Goal: Complete application form: Complete application form

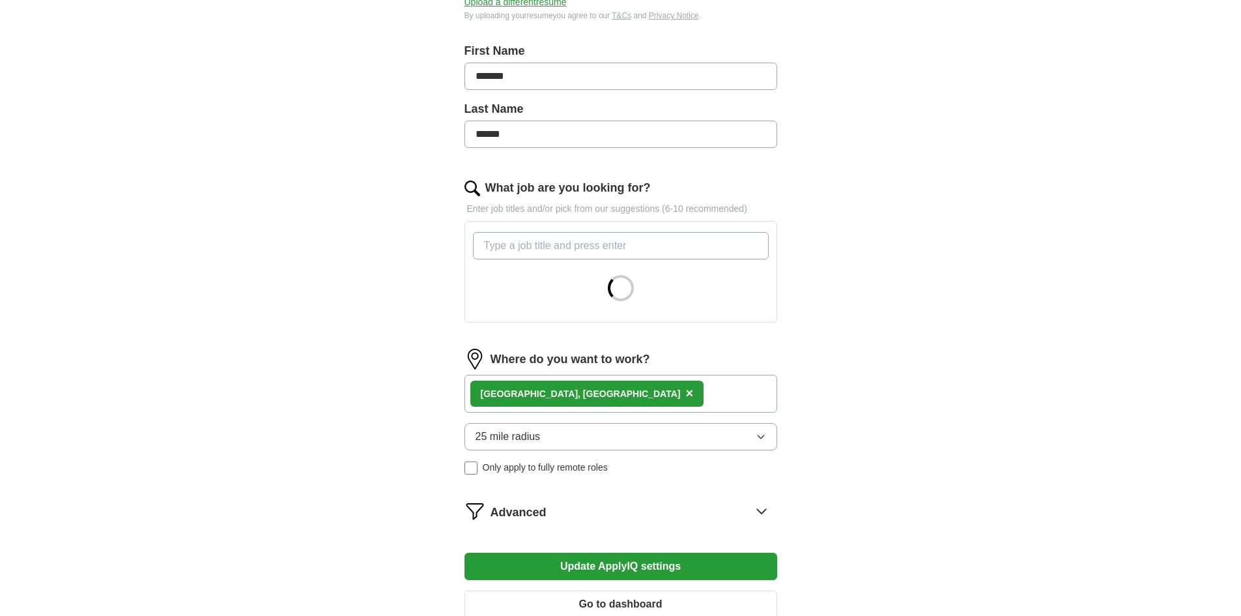
scroll to position [391, 0]
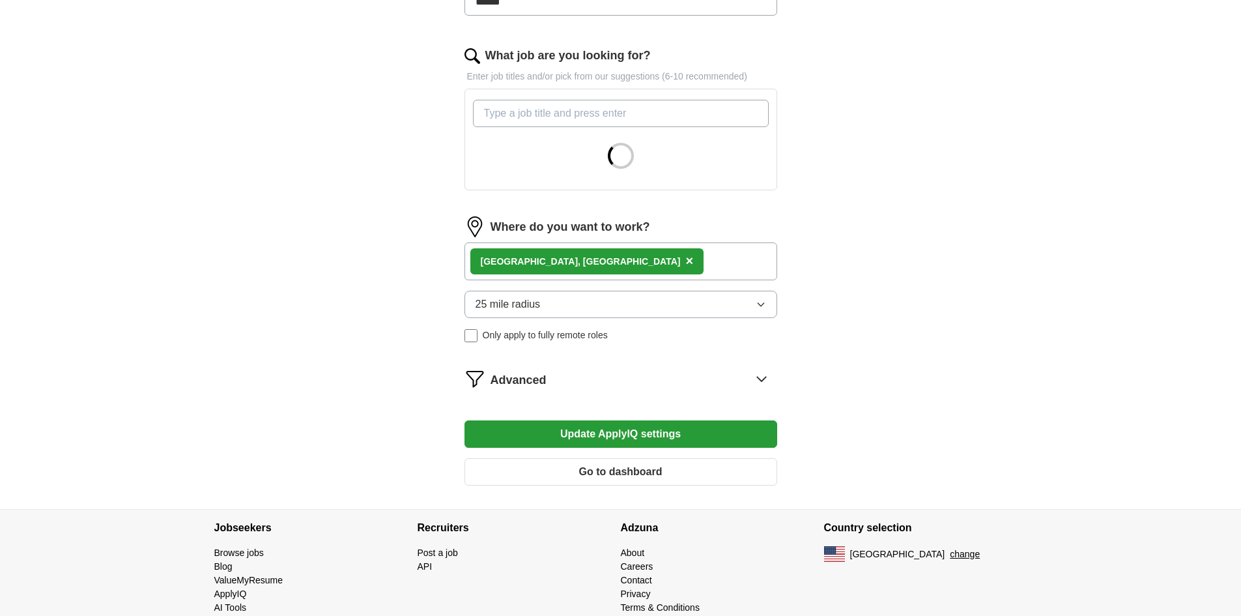
click at [537, 304] on span "25 mile radius" at bounding box center [508, 304] width 65 height 16
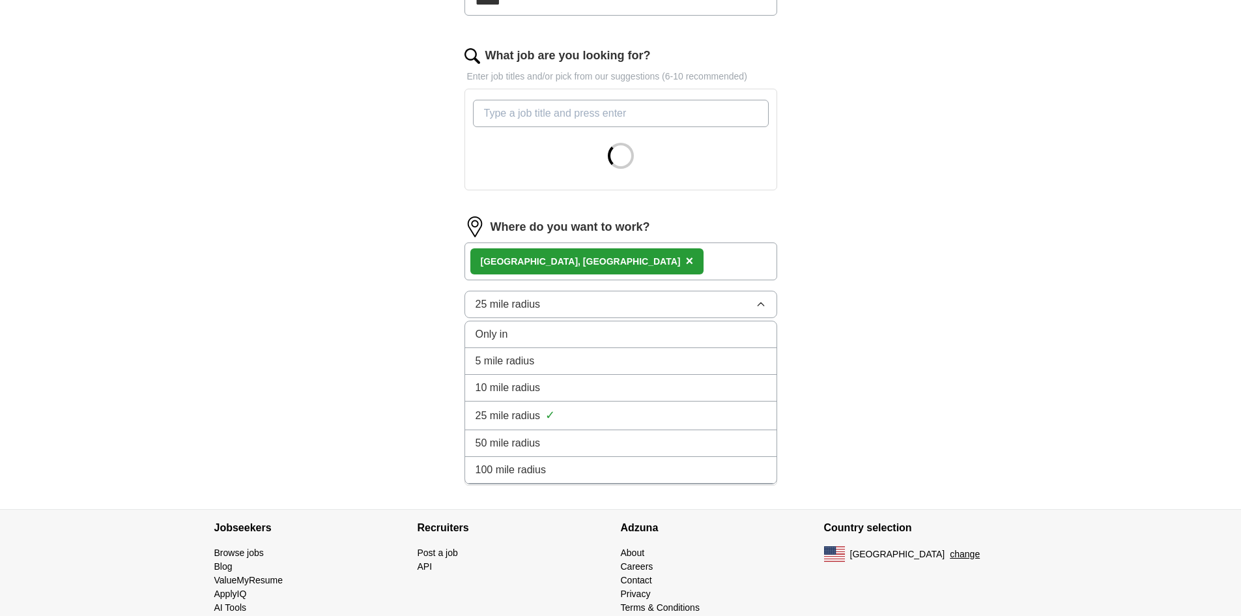
click at [524, 396] on li "10 mile radius" at bounding box center [620, 388] width 311 height 27
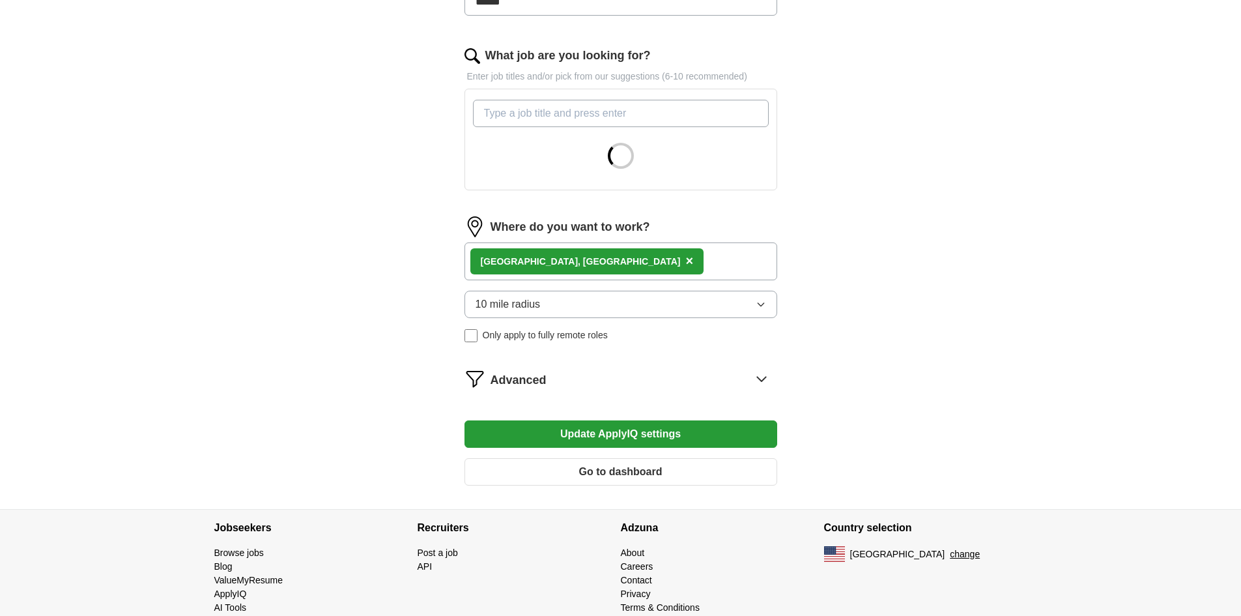
click at [554, 306] on button "10 mile radius" at bounding box center [621, 304] width 313 height 27
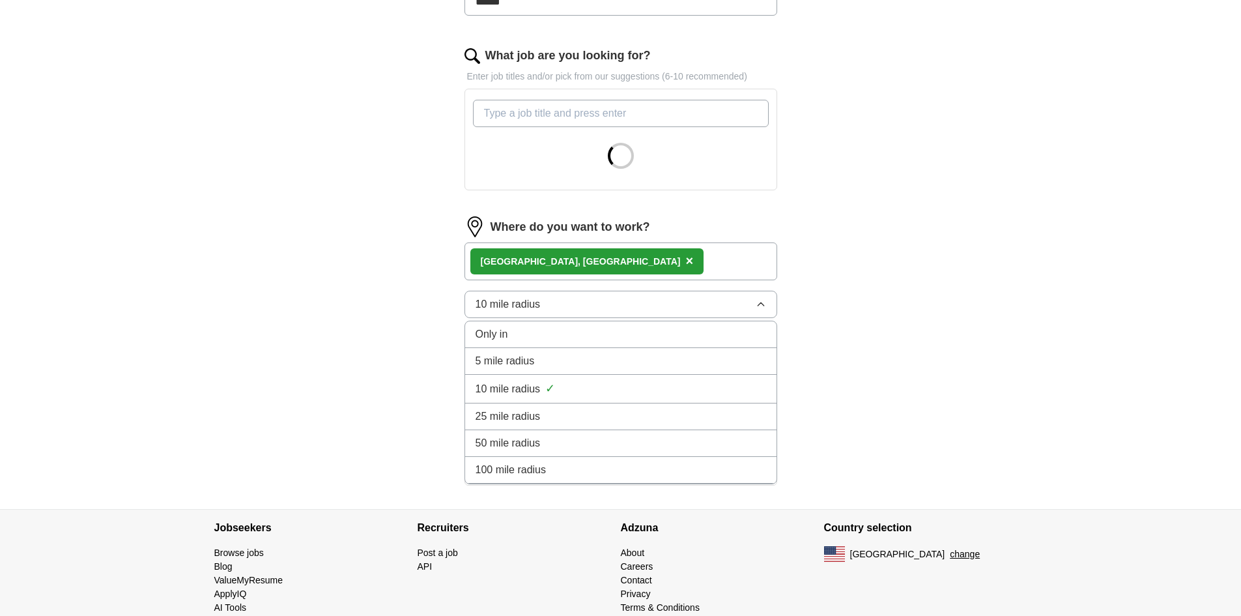
click at [529, 403] on li "25 mile radius" at bounding box center [620, 416] width 311 height 27
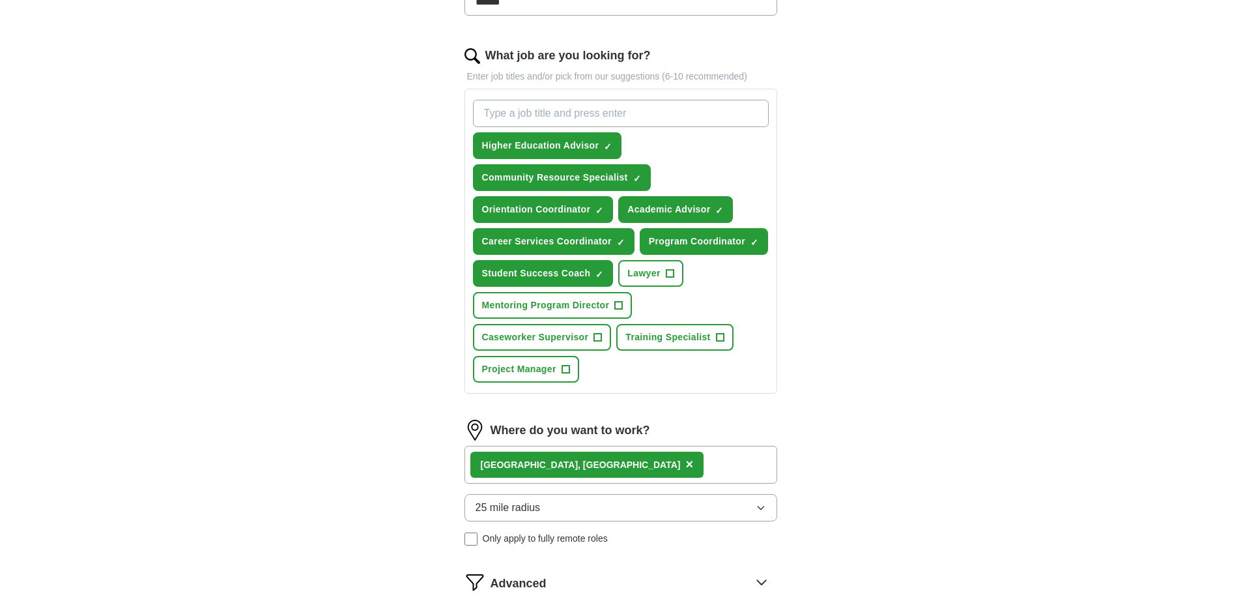
click at [685, 459] on span "×" at bounding box center [689, 464] width 8 height 14
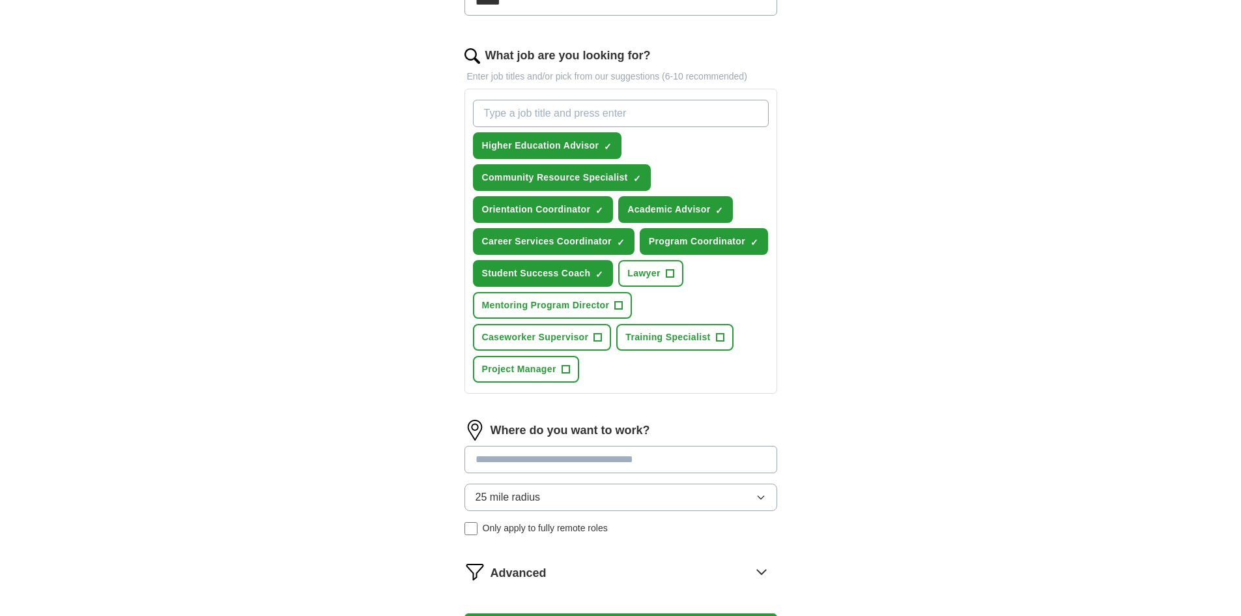
click at [544, 459] on input at bounding box center [621, 459] width 313 height 27
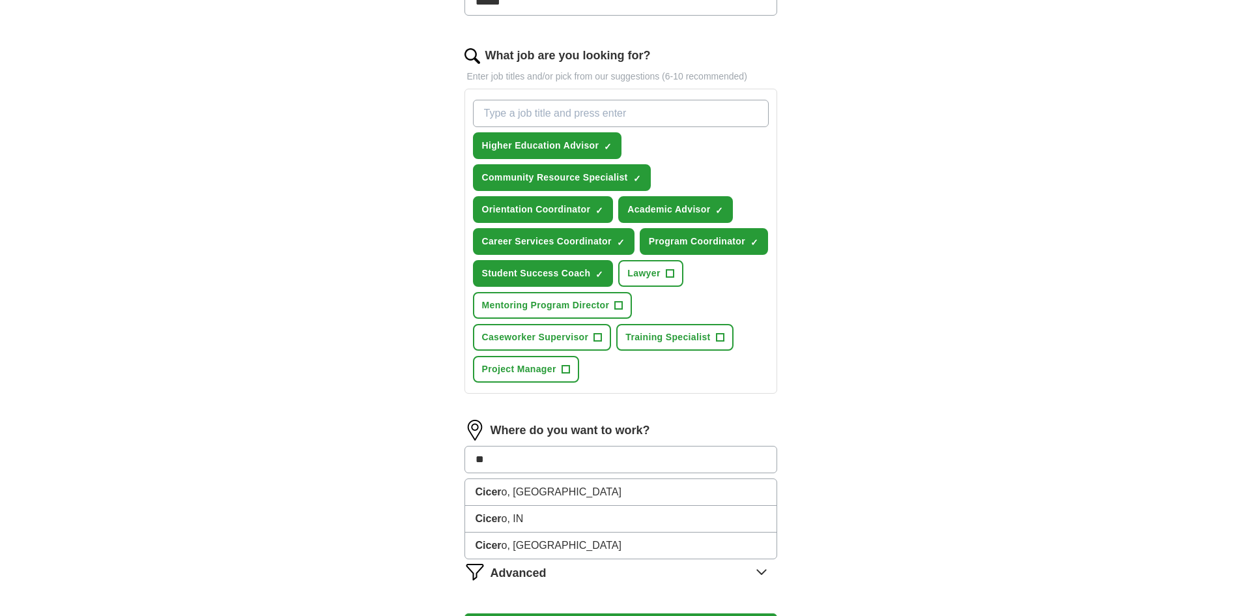
type input "*"
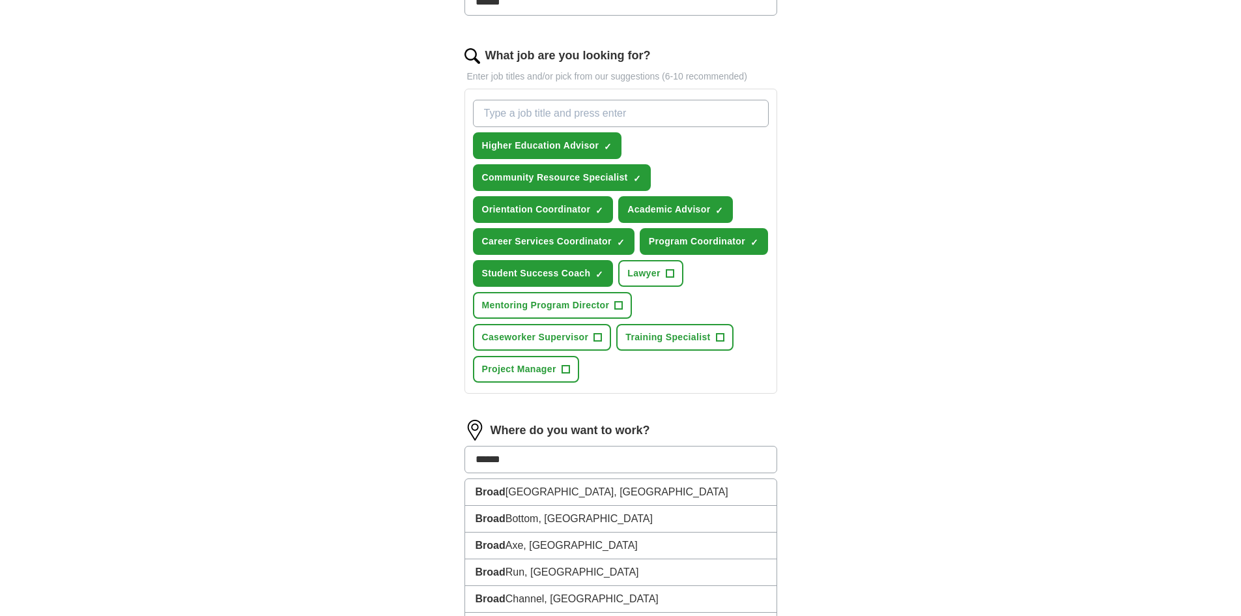
type input "*******"
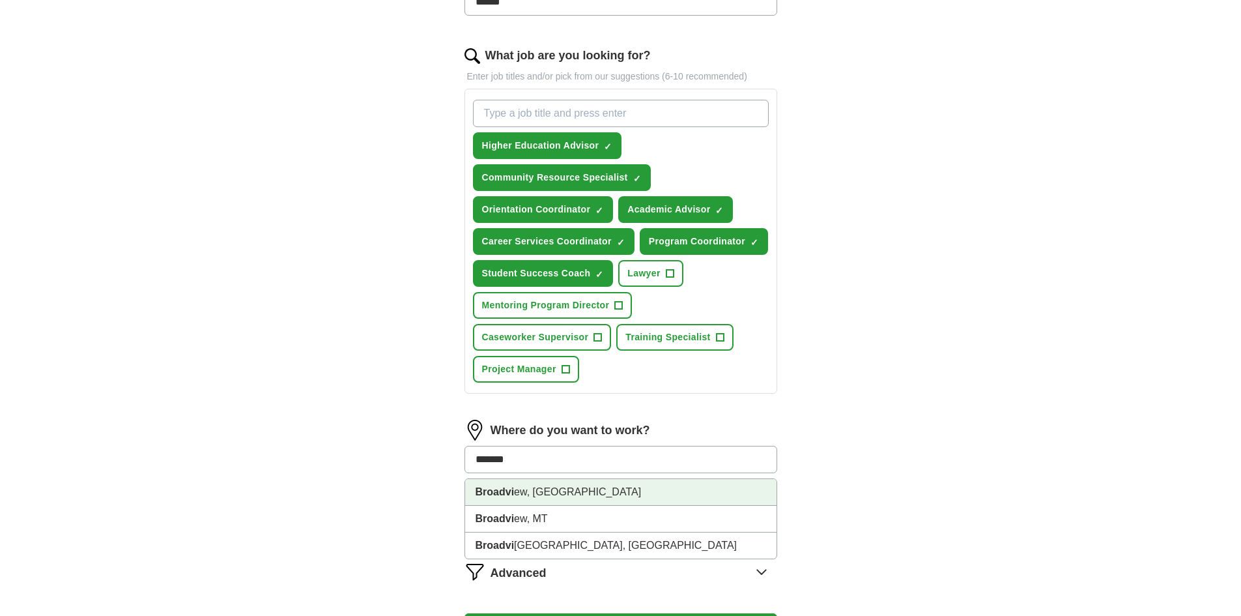
click at [552, 493] on li "Broadvi ew, IL" at bounding box center [620, 492] width 311 height 27
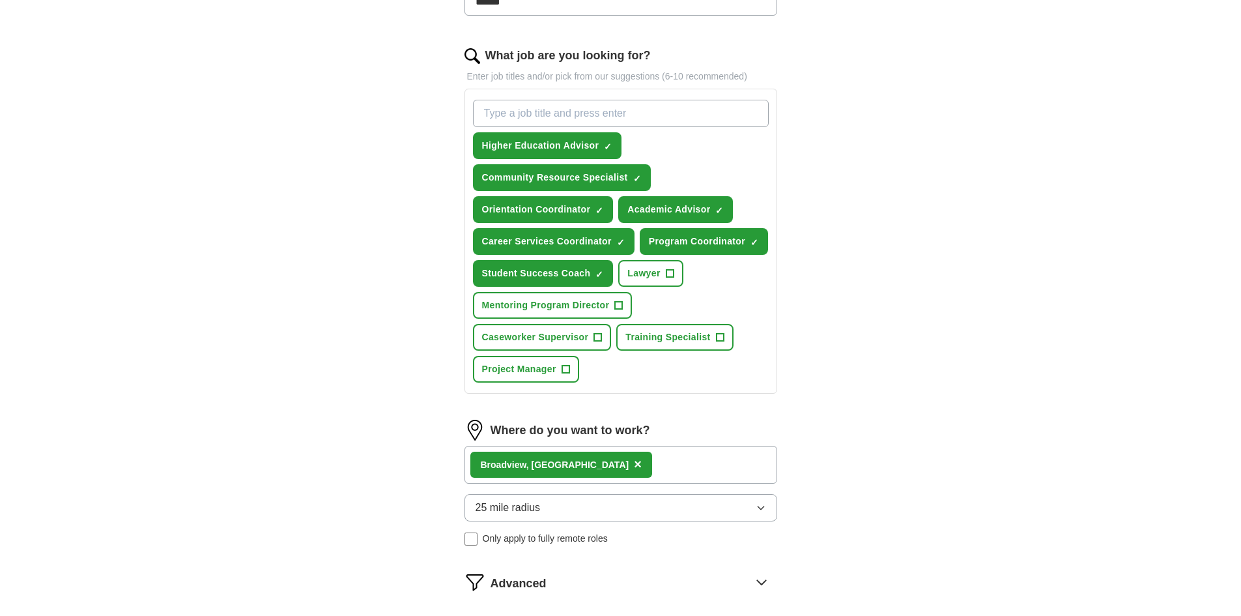
click at [399, 482] on div "ApplyIQ Let ApplyIQ do the hard work of searching and applying for jobs. Just t…" at bounding box center [621, 180] width 834 height 1063
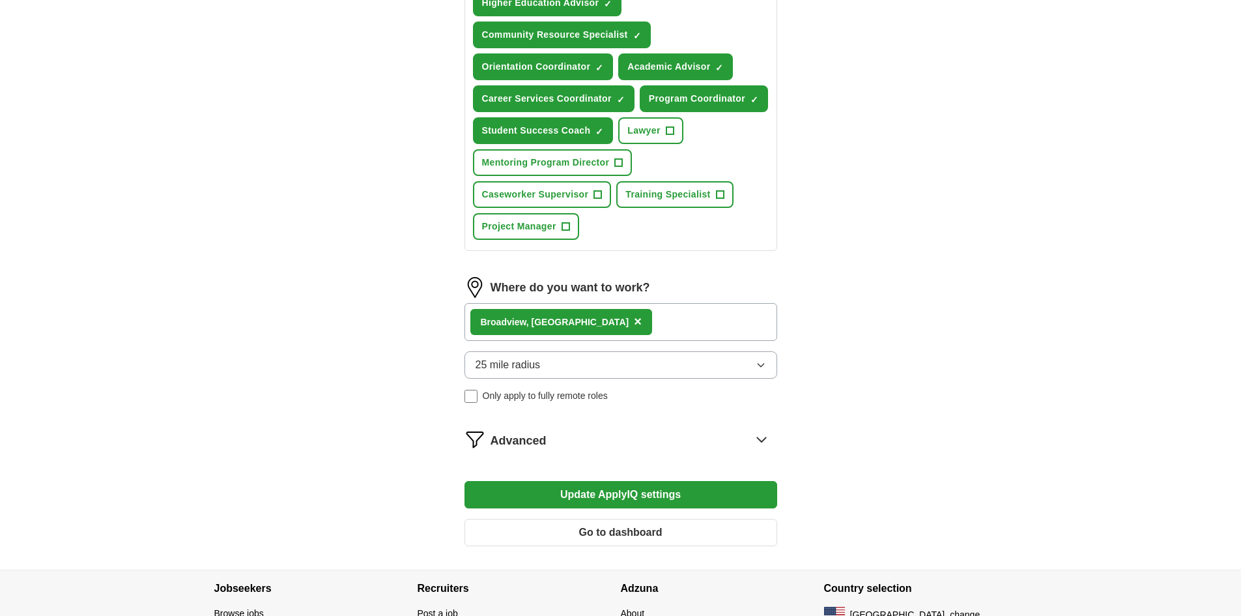
scroll to position [619, 0]
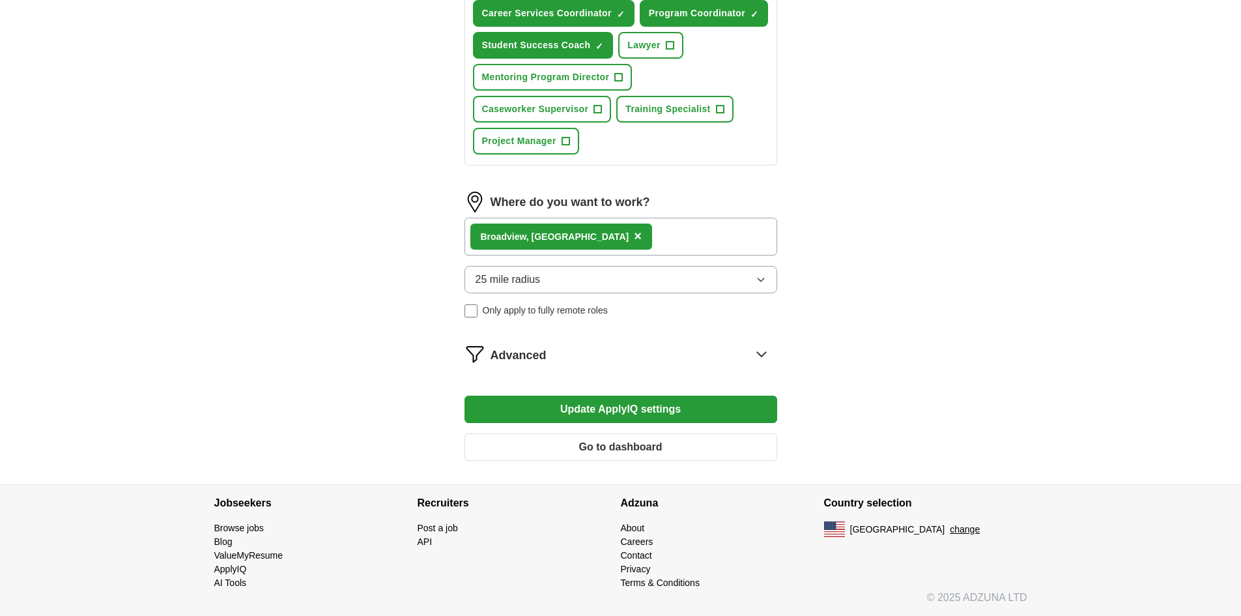
click at [590, 409] on button "Update ApplyIQ settings" at bounding box center [621, 408] width 313 height 27
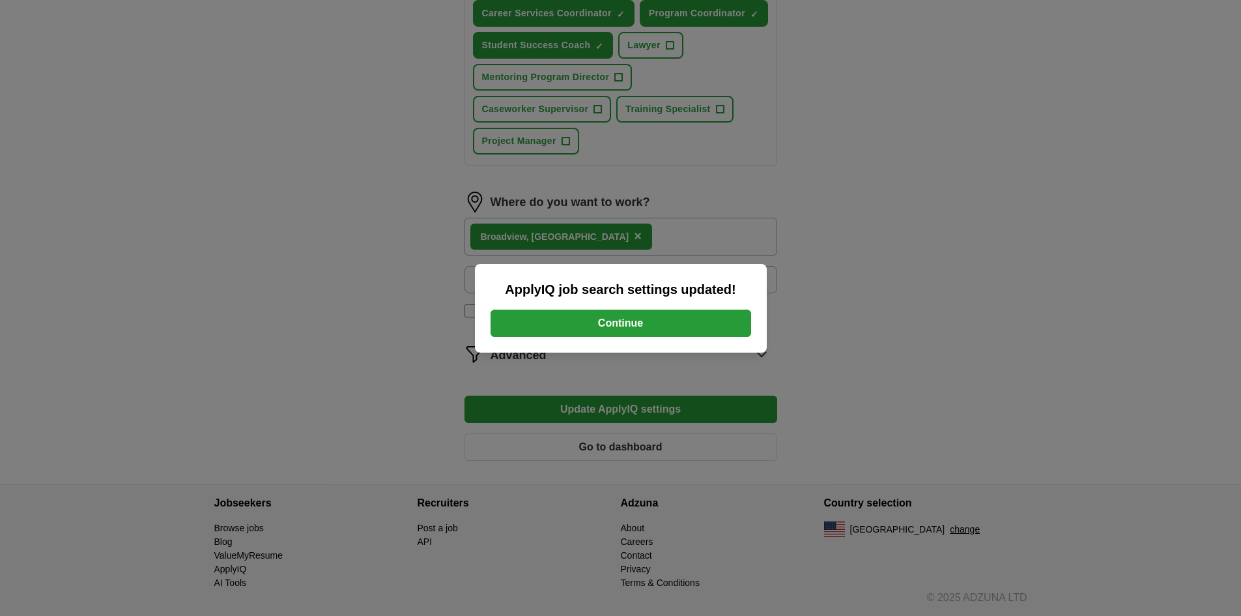
click at [620, 330] on button "Continue" at bounding box center [621, 322] width 261 height 27
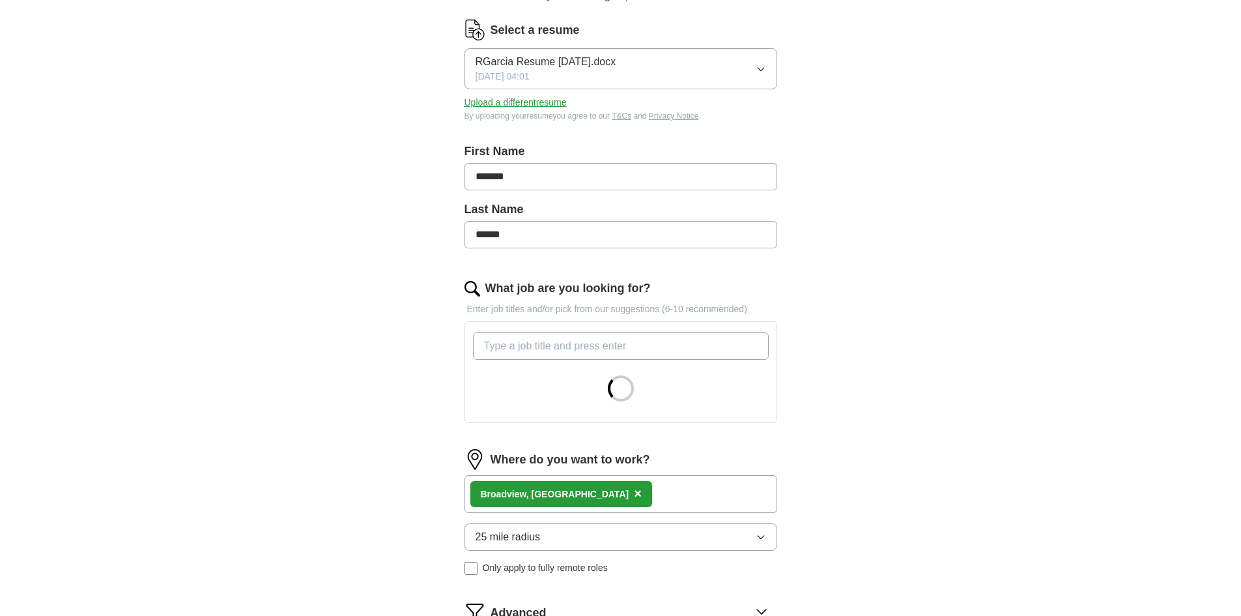
scroll to position [261, 0]
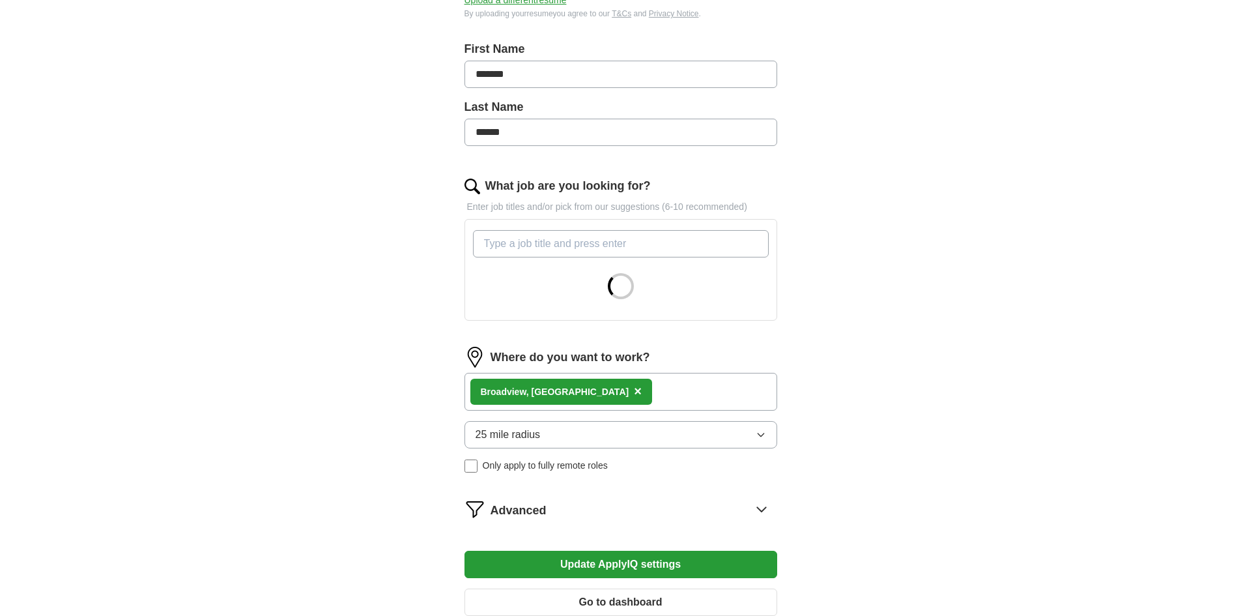
click at [510, 244] on input "What job are you looking for?" at bounding box center [621, 243] width 296 height 27
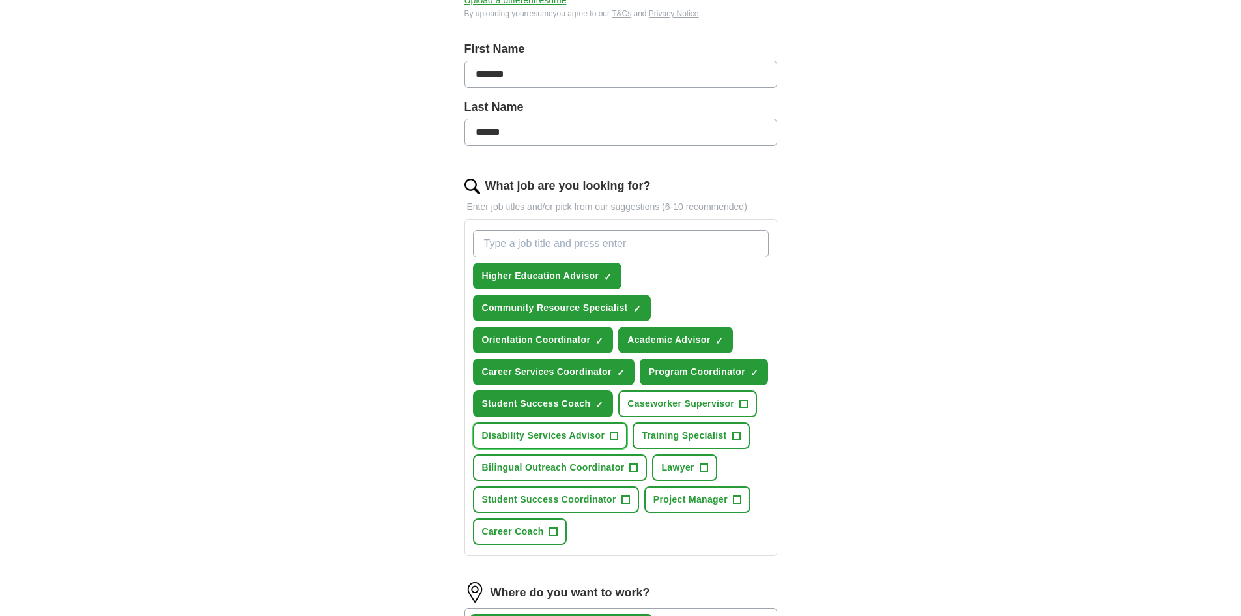
click at [592, 437] on span "Disability Services Advisor" at bounding box center [543, 436] width 123 height 14
click at [584, 499] on span "Student Success Coordinator" at bounding box center [549, 500] width 134 height 14
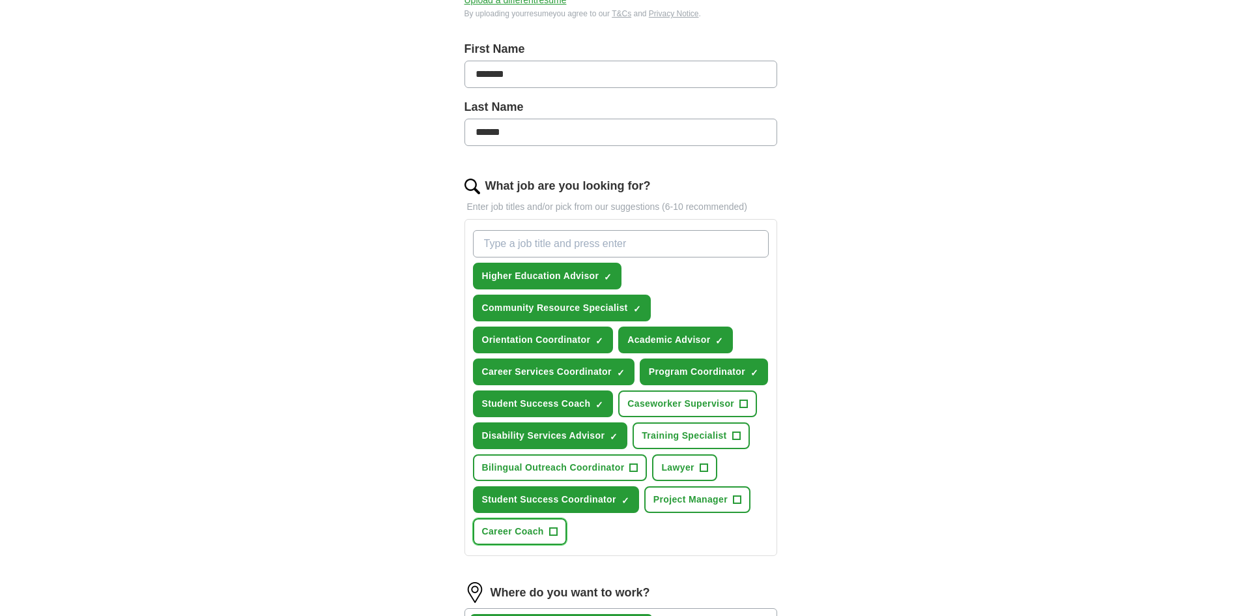
click at [522, 539] on button "Career Coach +" at bounding box center [520, 531] width 94 height 27
click at [580, 473] on span "Bilingual Outreach Coordinator" at bounding box center [553, 468] width 143 height 14
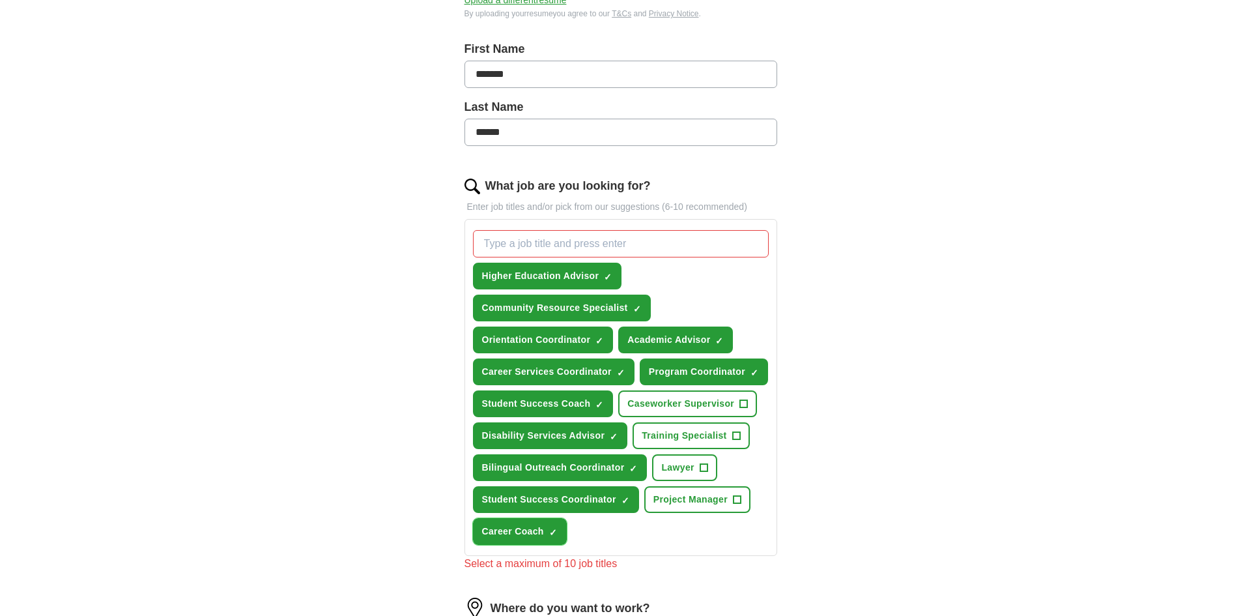
click at [0, 0] on span "×" at bounding box center [0, 0] width 0 height 0
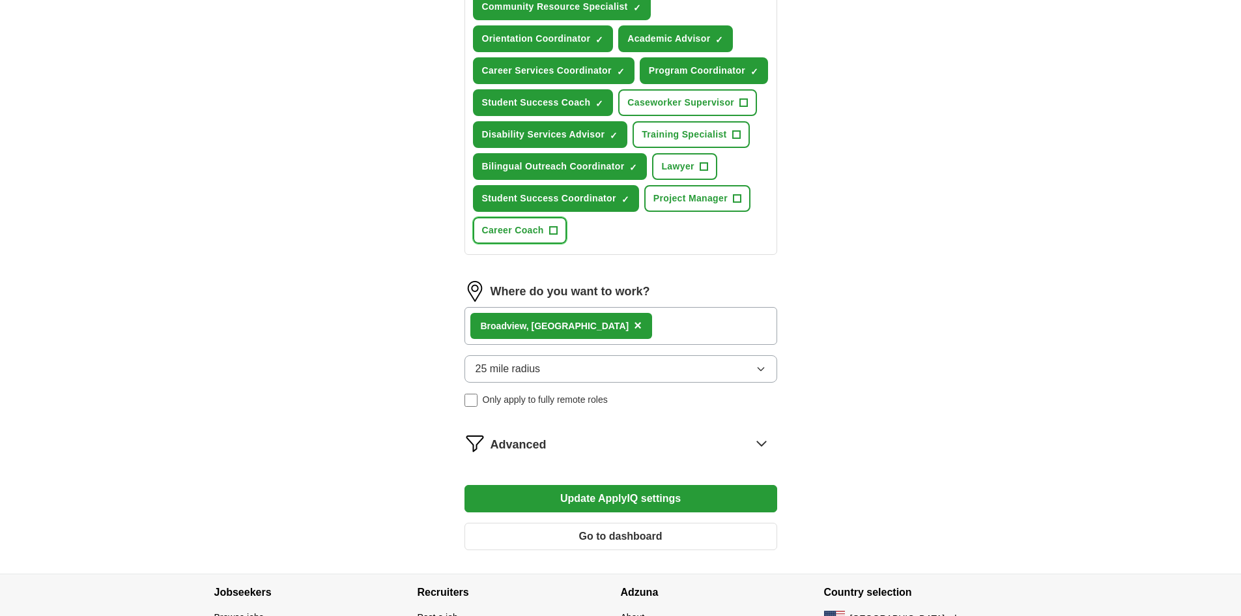
scroll to position [651, 0]
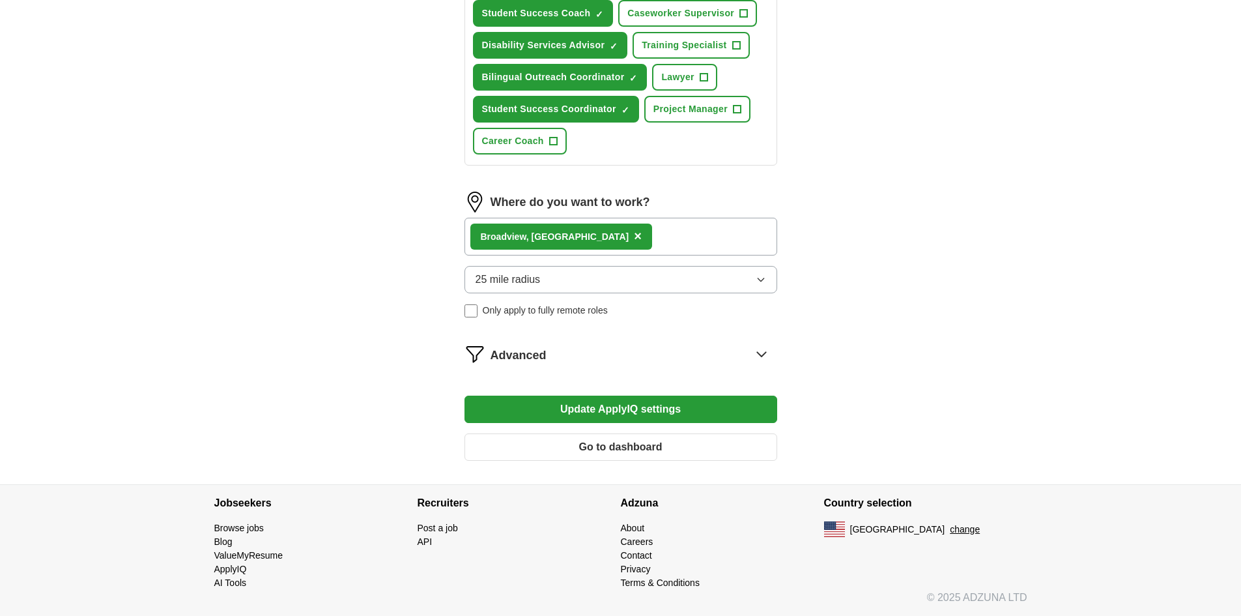
click at [534, 409] on button "Update ApplyIQ settings" at bounding box center [621, 408] width 313 height 27
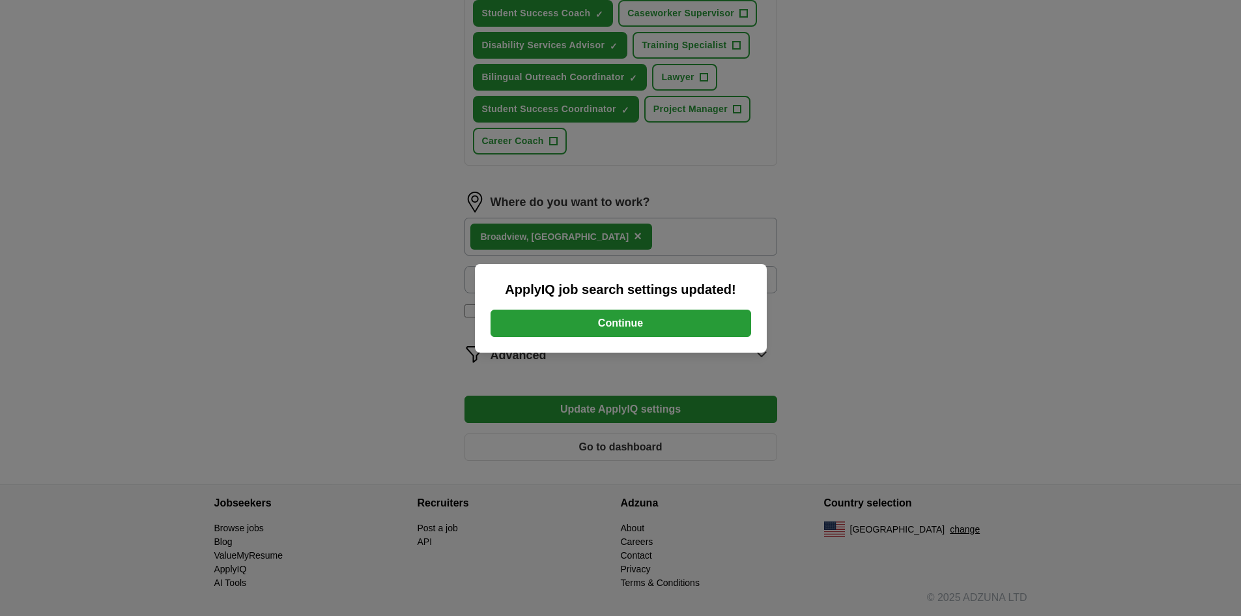
click at [607, 318] on button "Continue" at bounding box center [621, 322] width 261 height 27
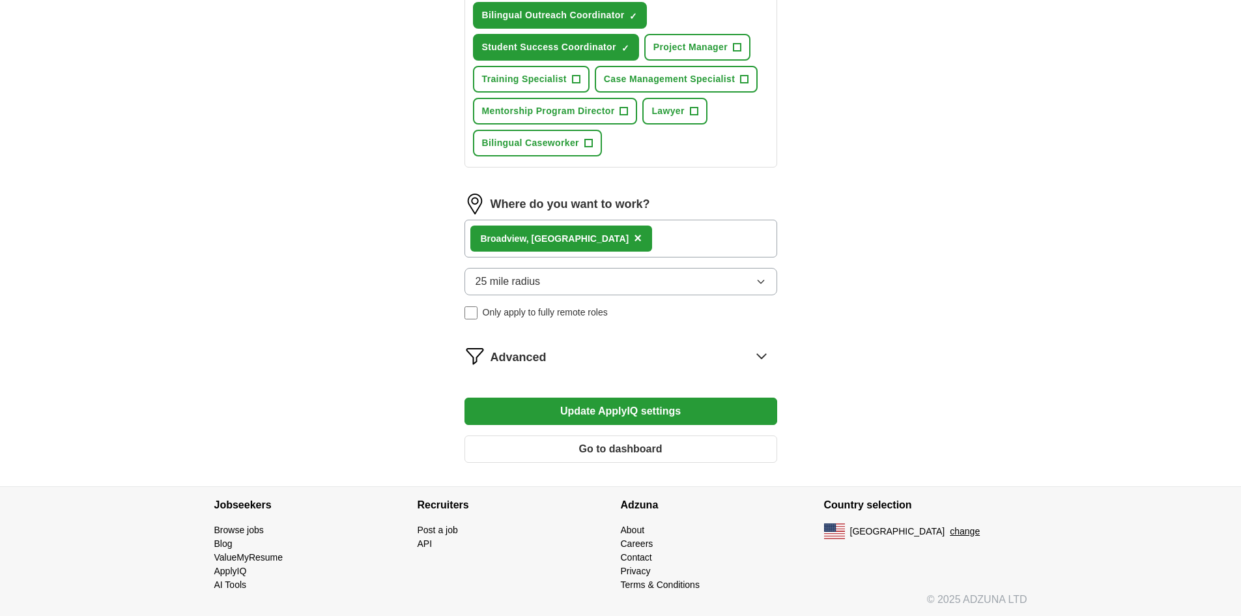
scroll to position [715, 0]
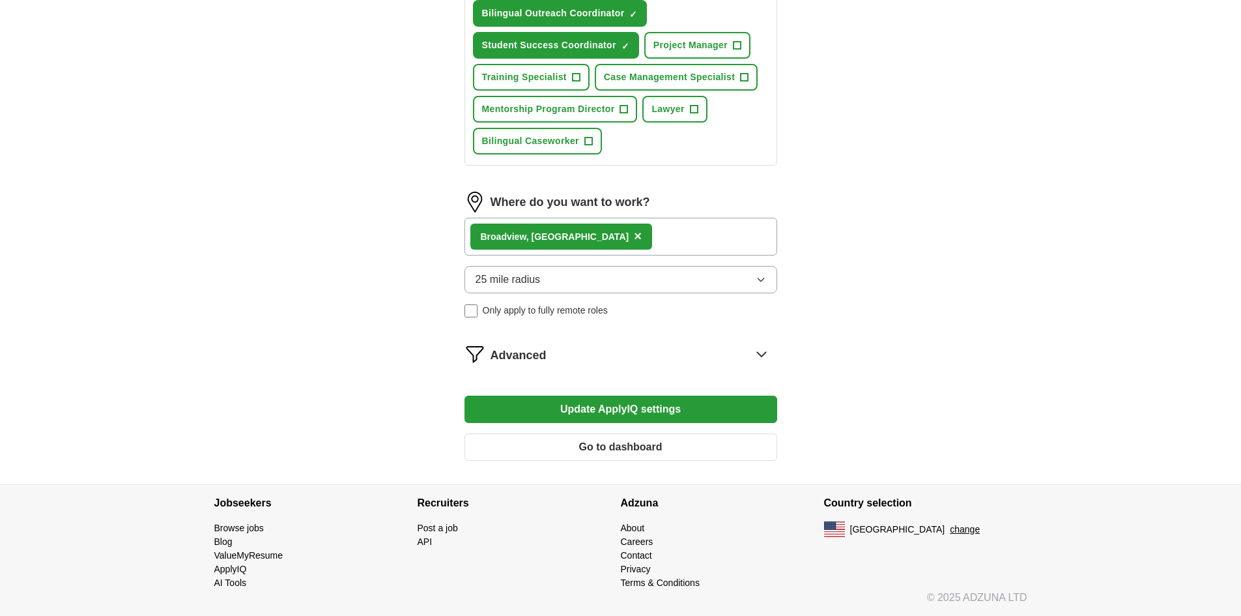
click at [647, 405] on button "Update ApplyIQ settings" at bounding box center [621, 408] width 313 height 27
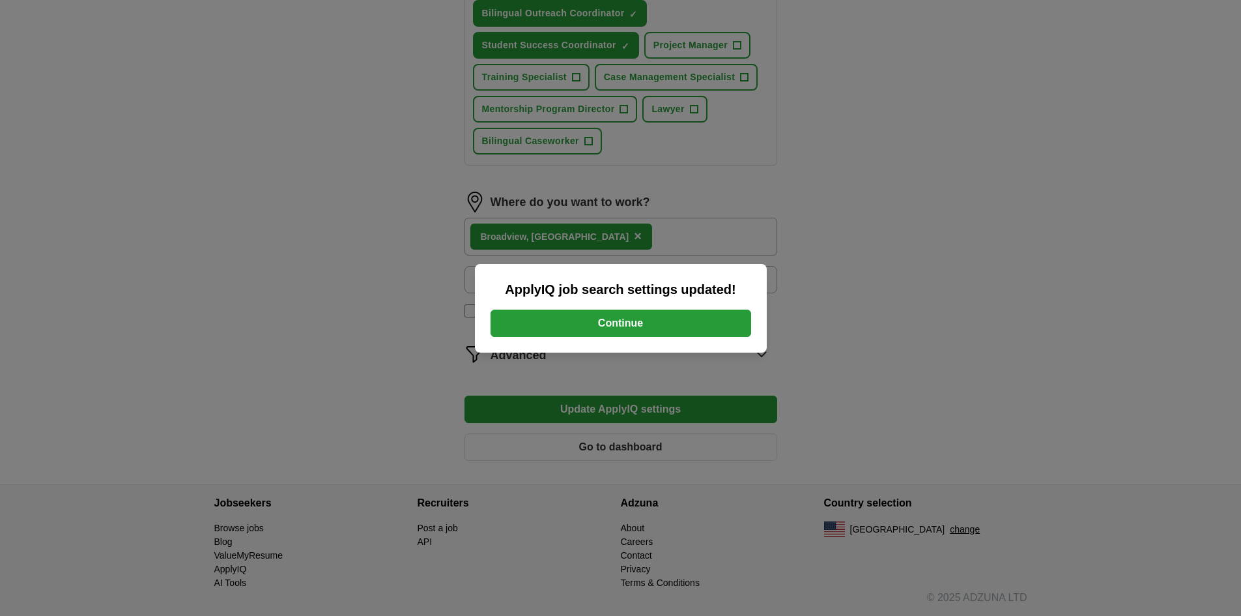
click at [640, 324] on button "Continue" at bounding box center [621, 322] width 261 height 27
